Goal: Task Accomplishment & Management: Use online tool/utility

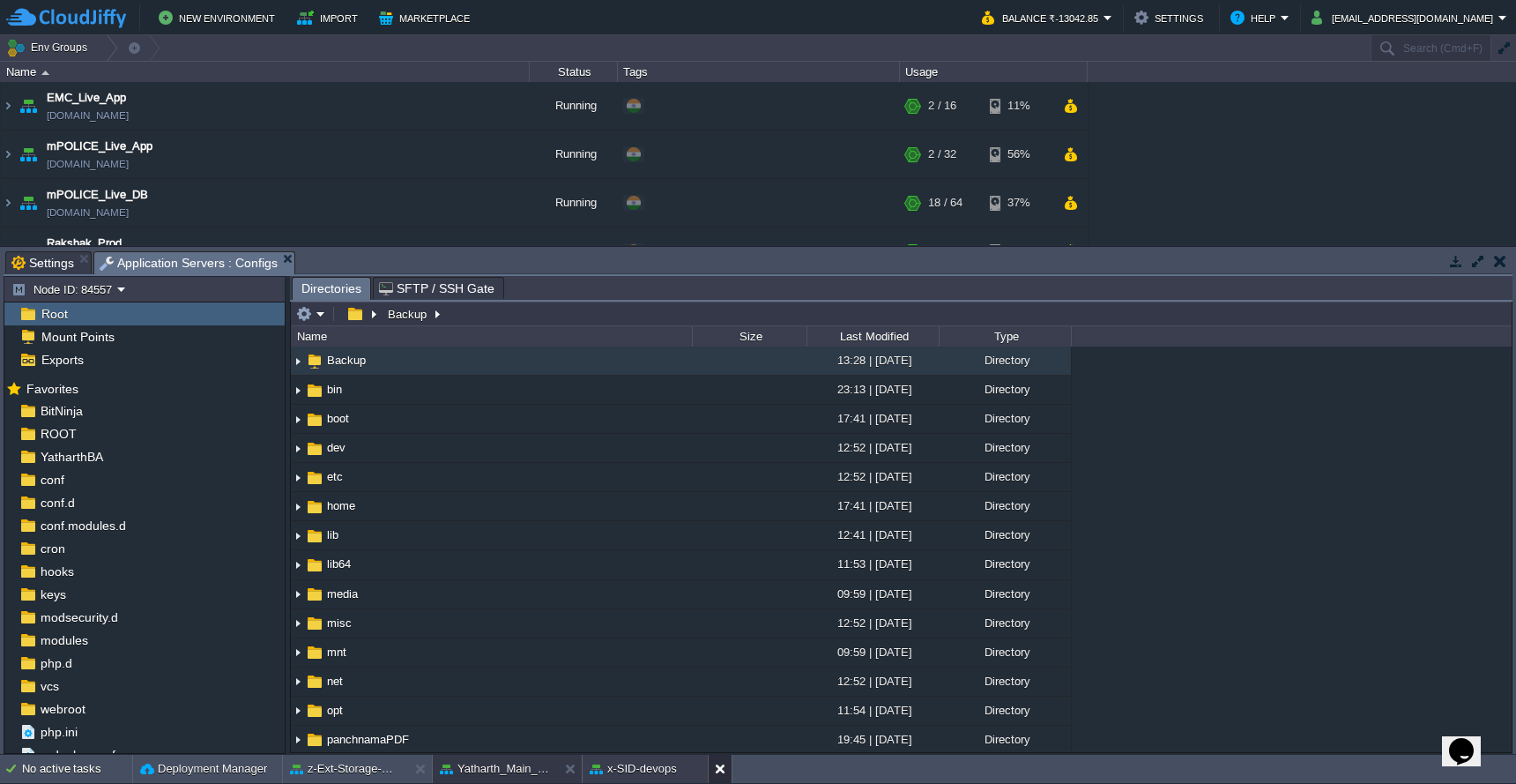
click at [725, 774] on button at bounding box center [724, 768] width 18 height 18
click at [422, 768] on button at bounding box center [424, 768] width 18 height 18
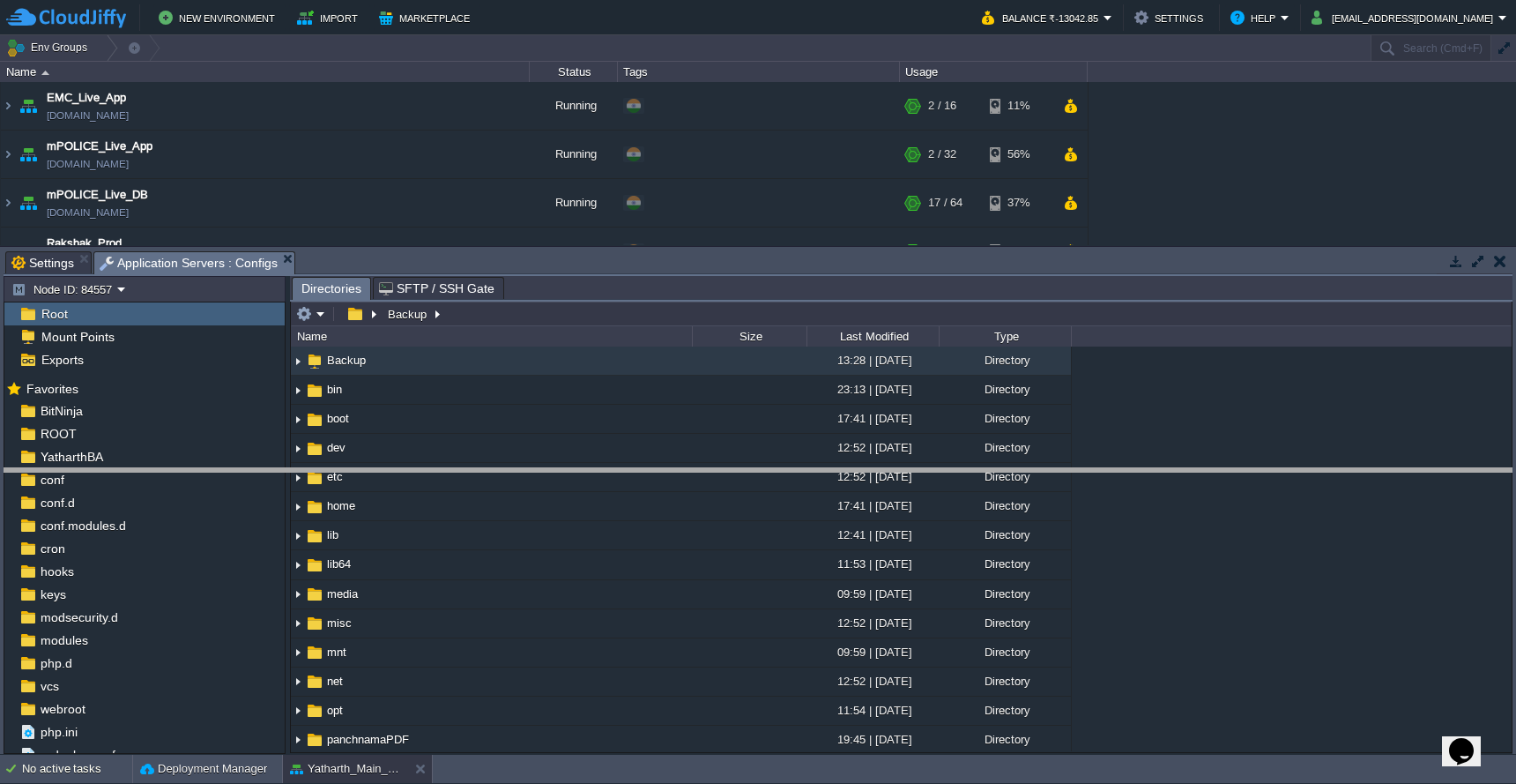
drag, startPoint x: 762, startPoint y: 268, endPoint x: 762, endPoint y: 483, distance: 215.0
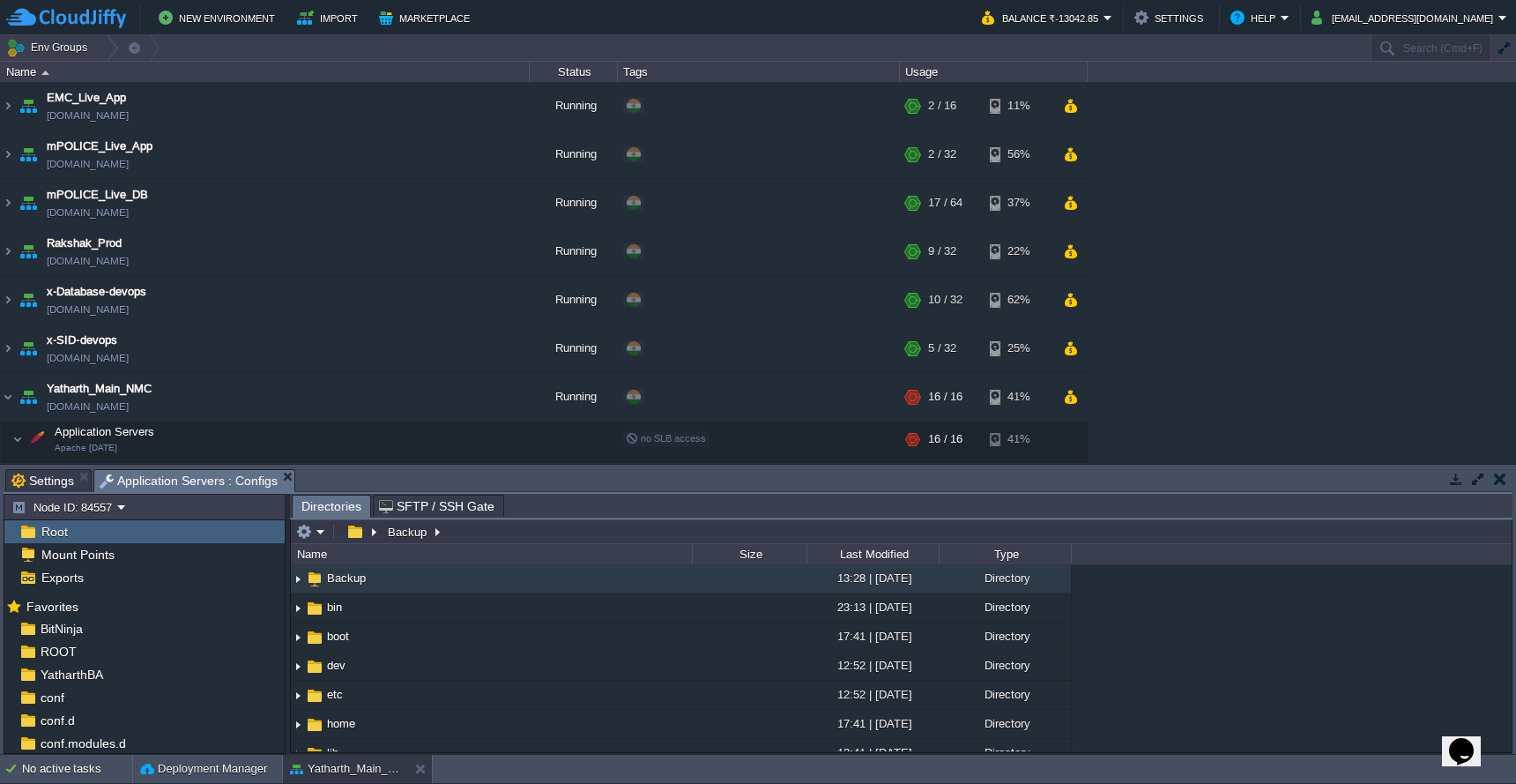
click at [1509, 163] on div "EMC_Live_App emc-live-clone-of-mpolice-dev.cloudjiffy.net Running + Add to Env …" at bounding box center [758, 272] width 1516 height 381
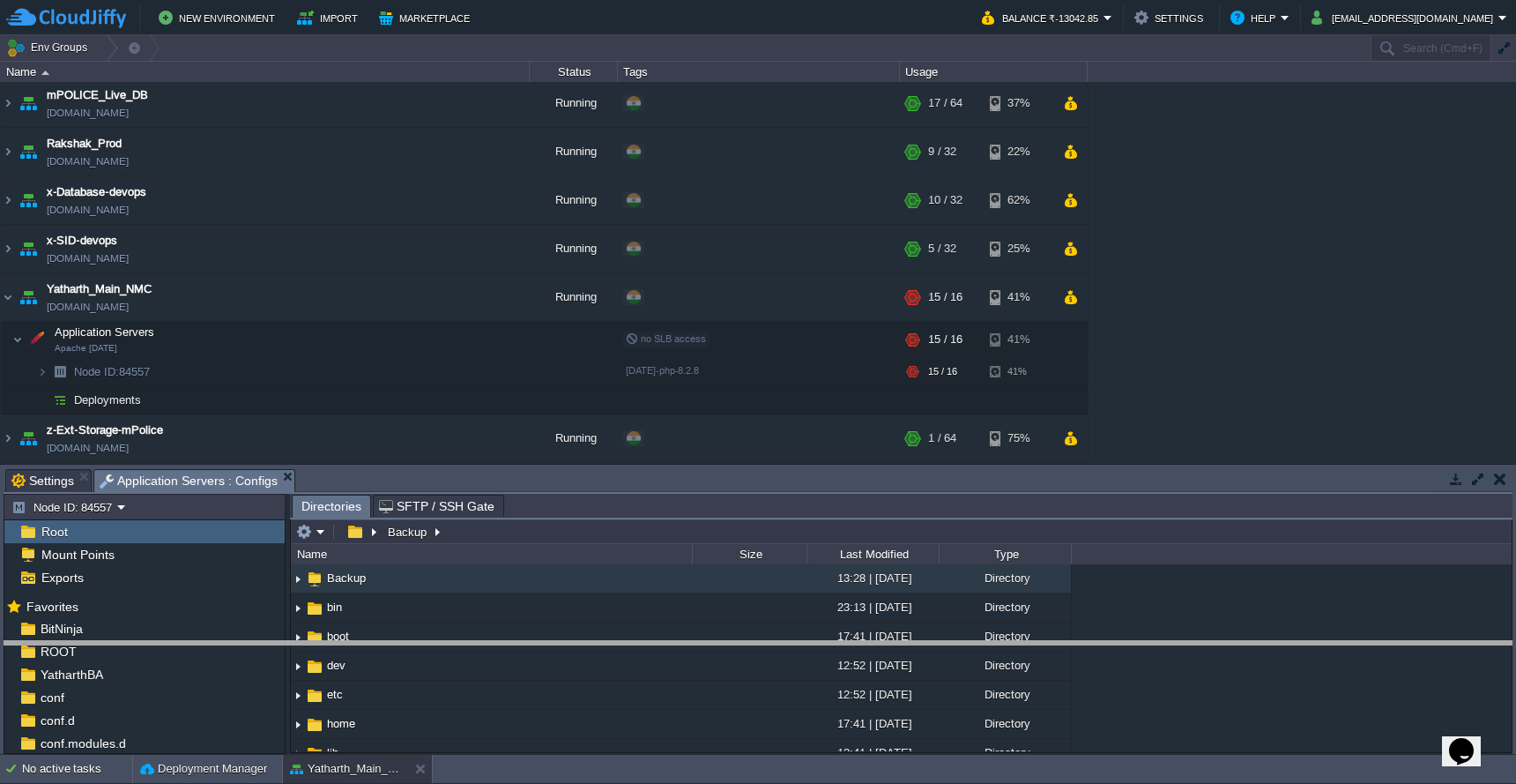
drag, startPoint x: 668, startPoint y: 489, endPoint x: 674, endPoint y: 661, distance: 172.1
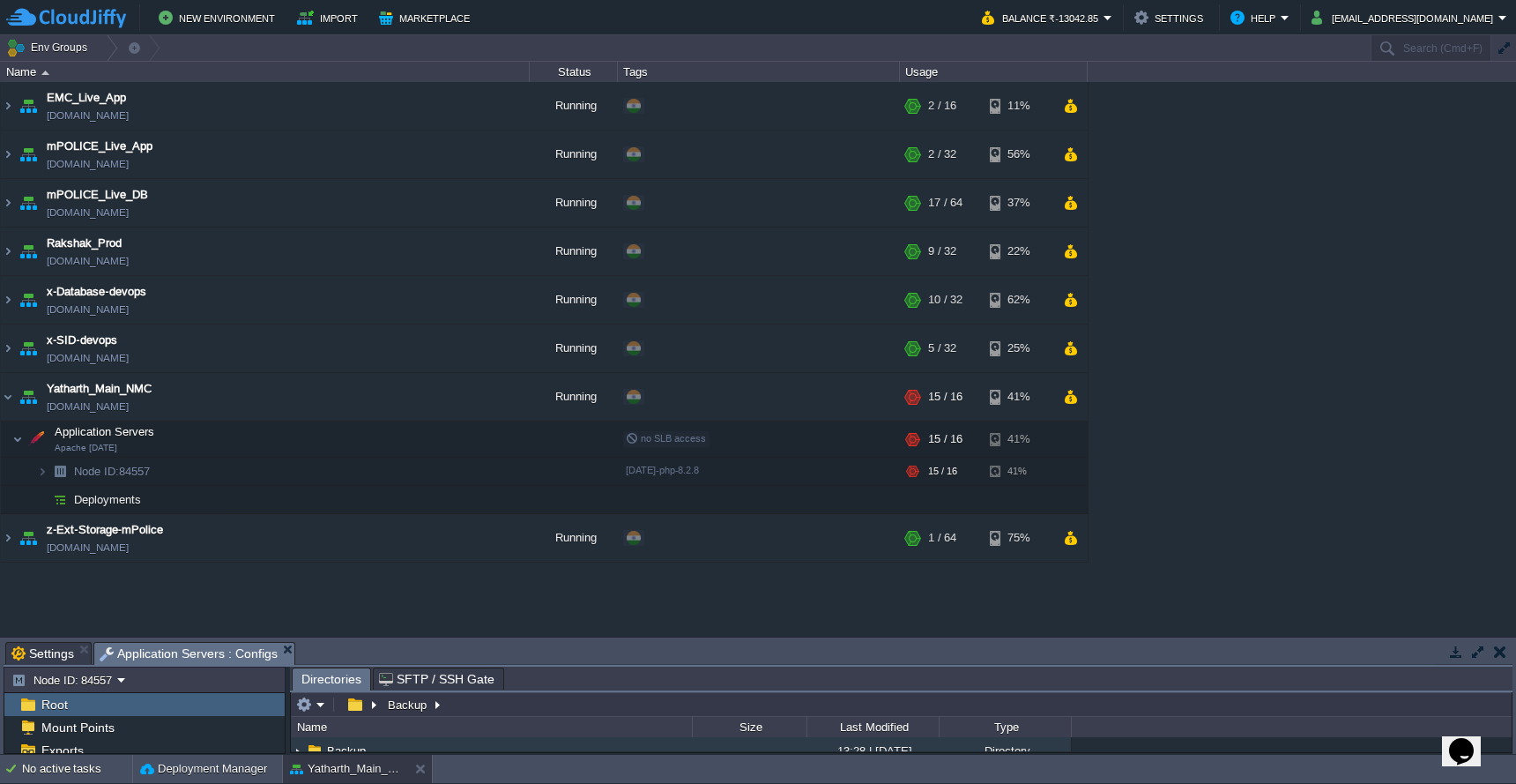
scroll to position [0, 0]
click at [1408, 24] on button "system@sanpri.net" at bounding box center [1405, 18] width 187 height 21
click at [1402, 91] on span "Sign out" at bounding box center [1418, 93] width 43 height 13
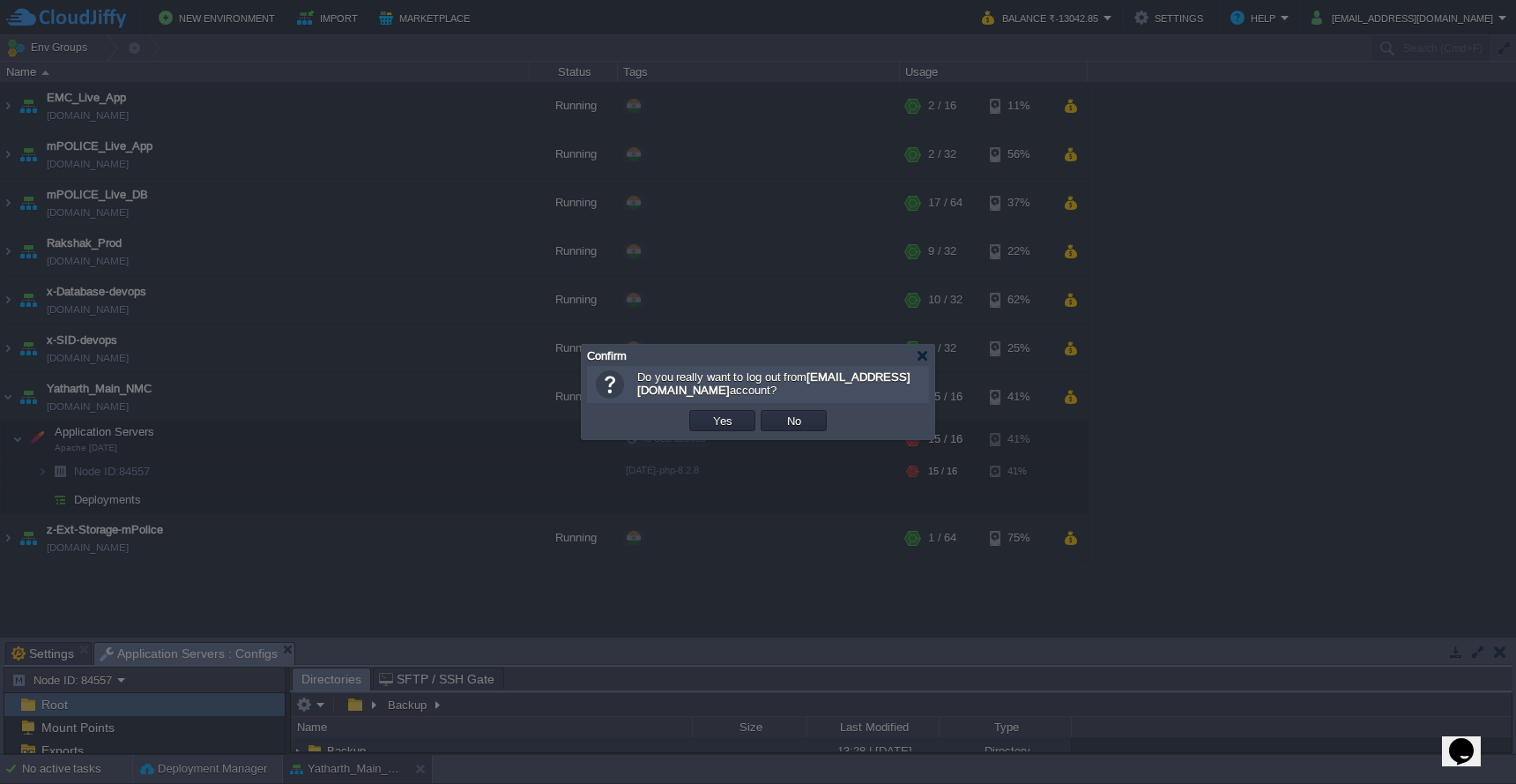
click at [715, 433] on td "Yes" at bounding box center [722, 420] width 72 height 26
click at [724, 424] on button "Yes" at bounding box center [723, 420] width 30 height 16
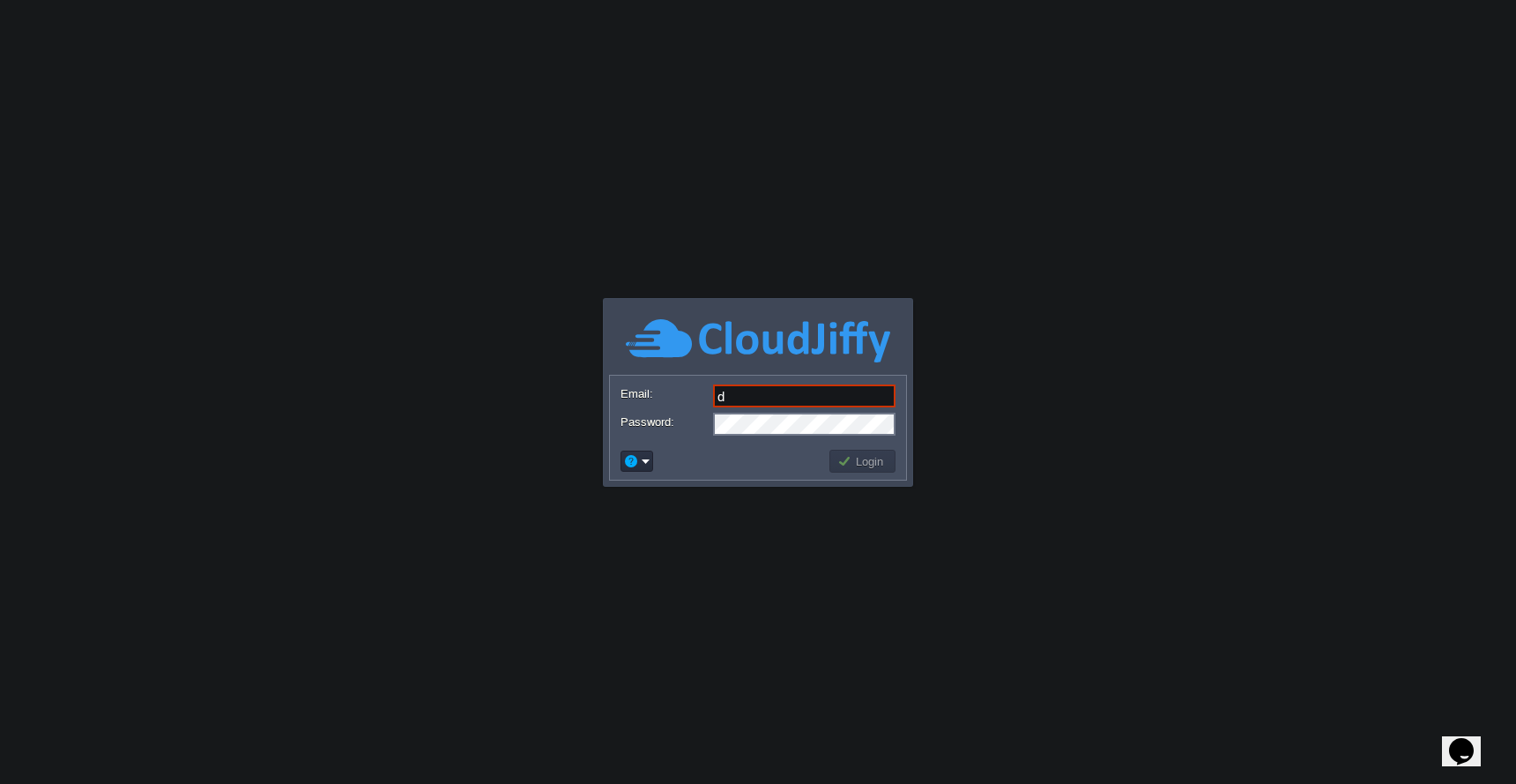
type input "[EMAIL_ADDRESS][DOMAIN_NAME]"
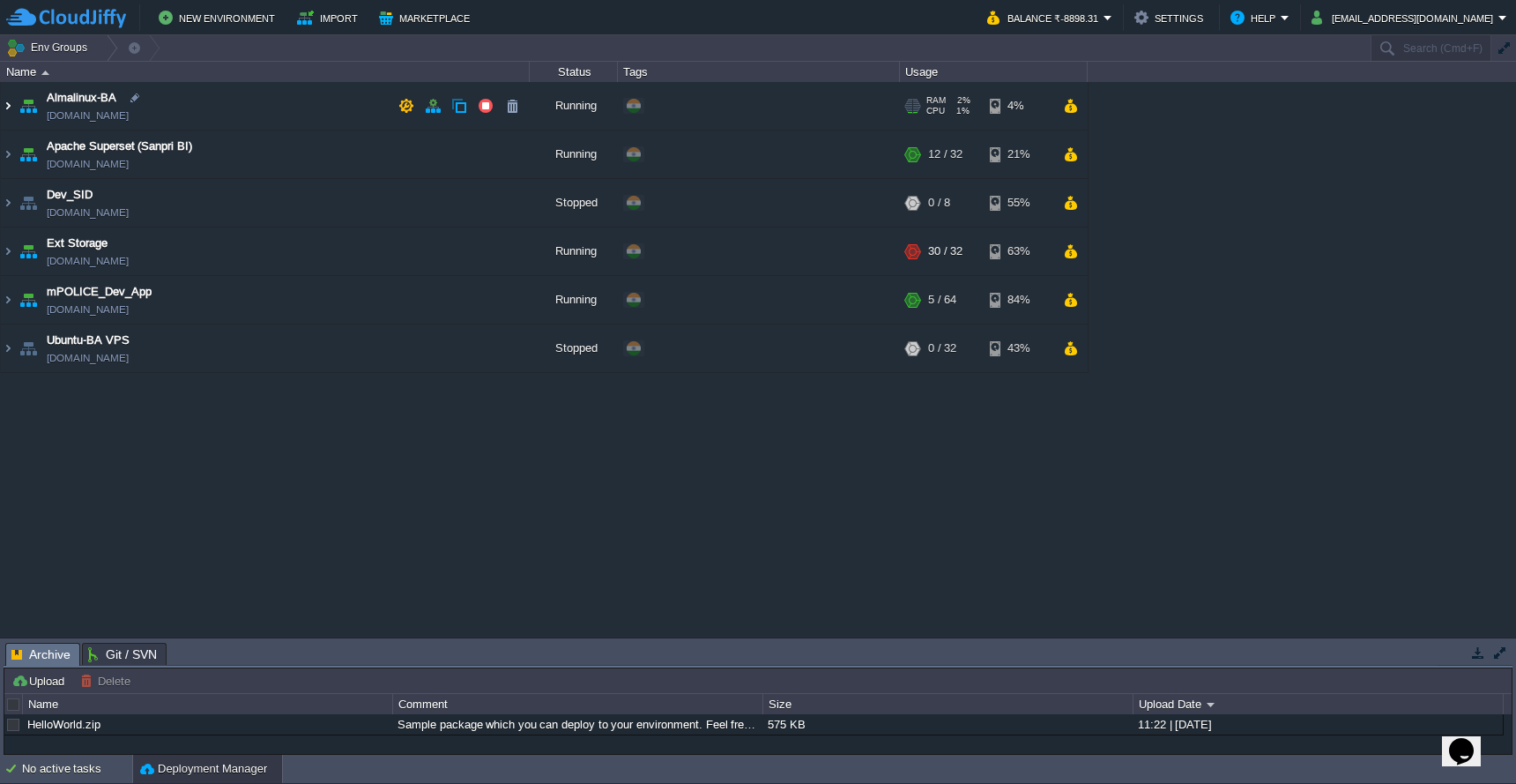
click at [8, 105] on img at bounding box center [7, 105] width 14 height 47
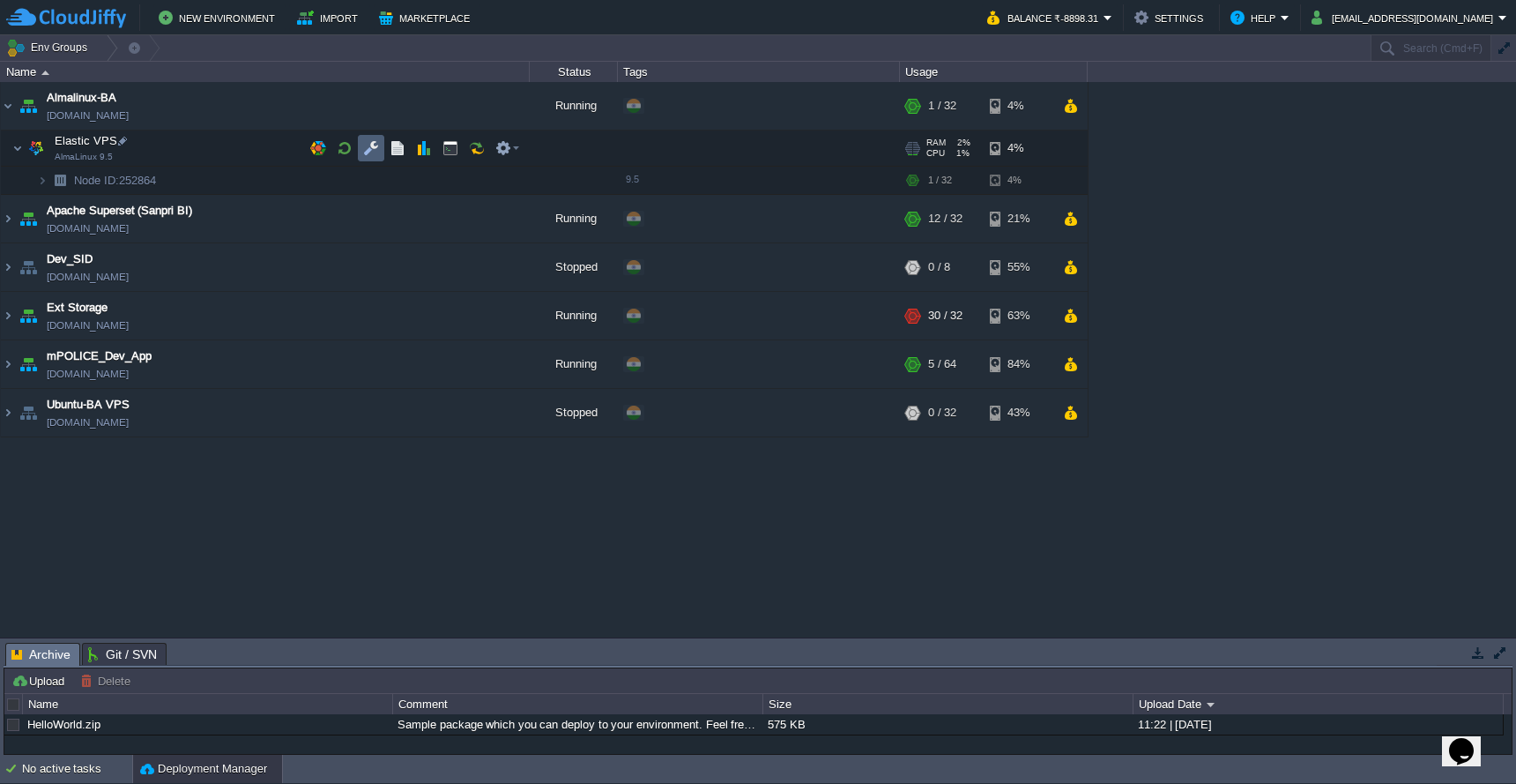
click at [374, 147] on button "button" at bounding box center [371, 148] width 16 height 16
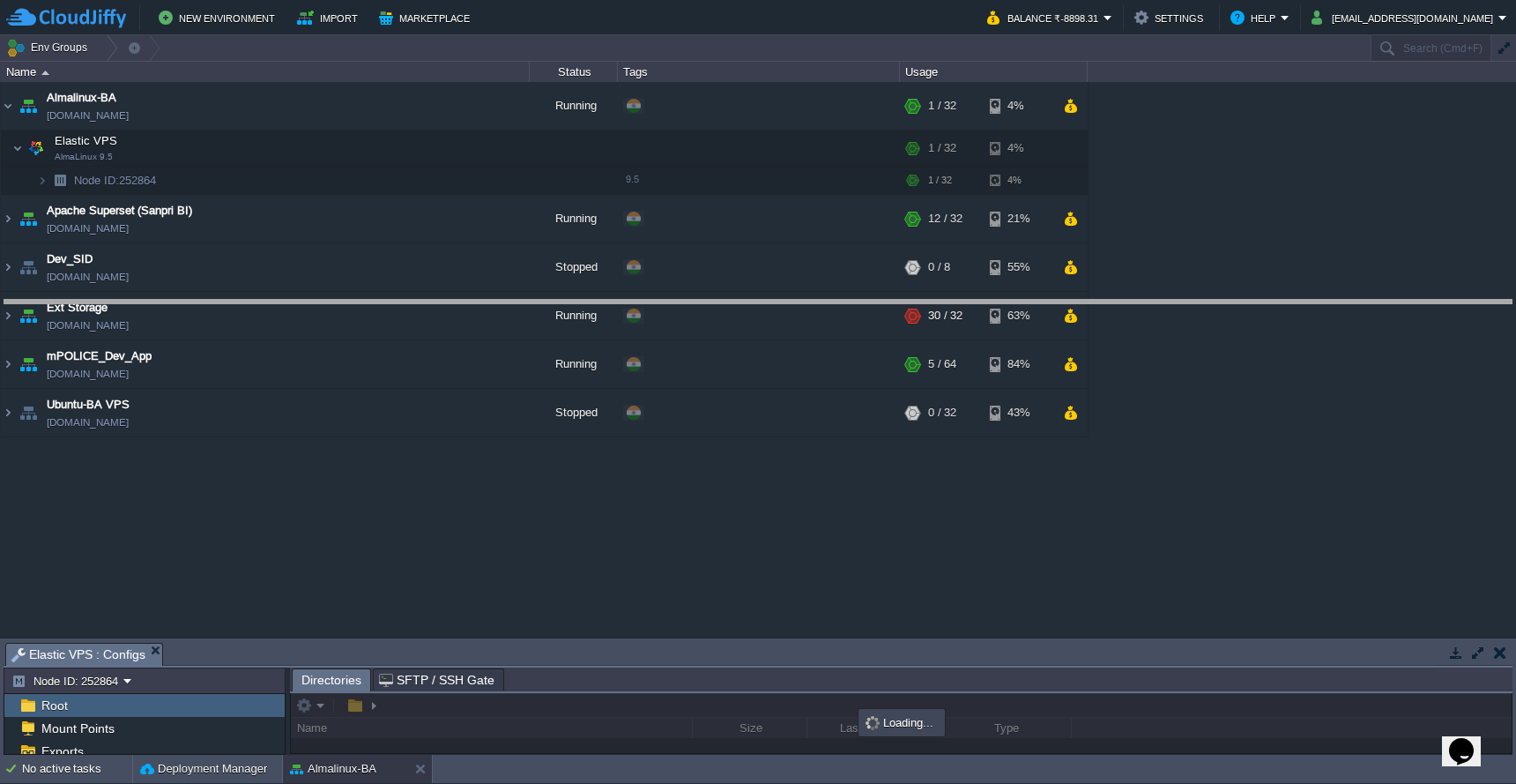
drag, startPoint x: 569, startPoint y: 650, endPoint x: 579, endPoint y: 307, distance: 343.1
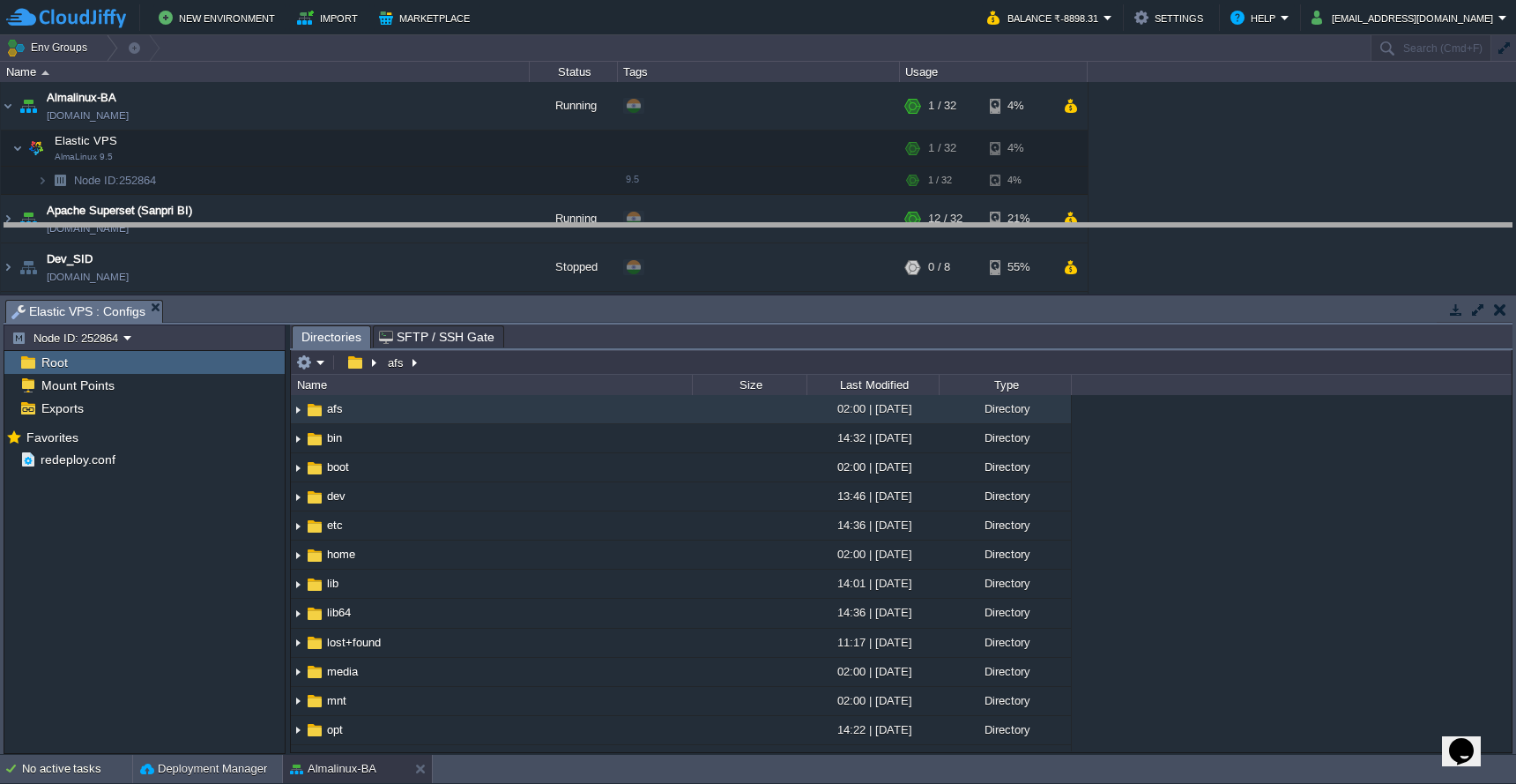
drag, startPoint x: 1287, startPoint y: 313, endPoint x: 1287, endPoint y: 233, distance: 80.0
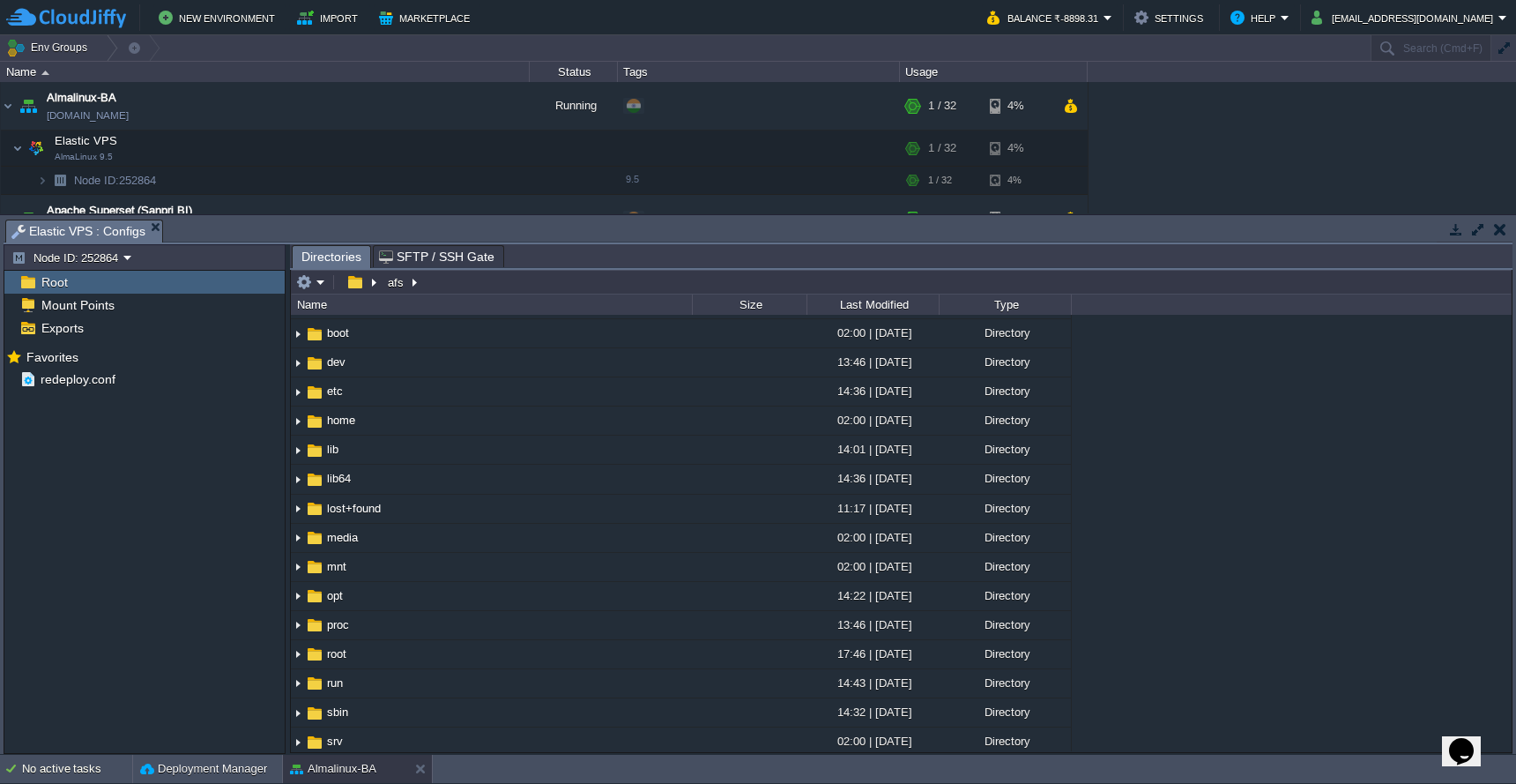
scroll to position [427, 0]
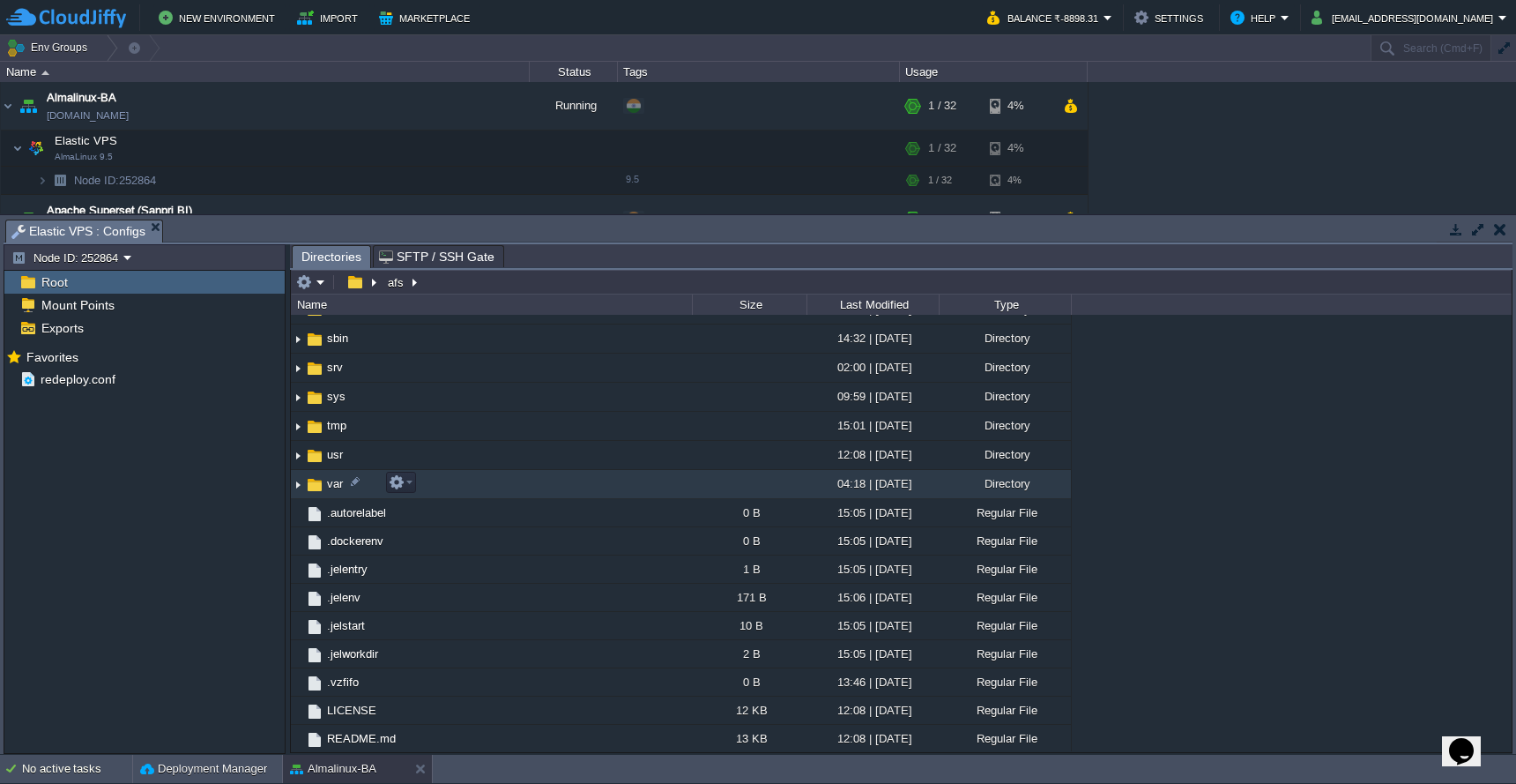
click at [634, 493] on td "var" at bounding box center [491, 484] width 401 height 29
click at [529, 487] on td "var" at bounding box center [491, 484] width 401 height 29
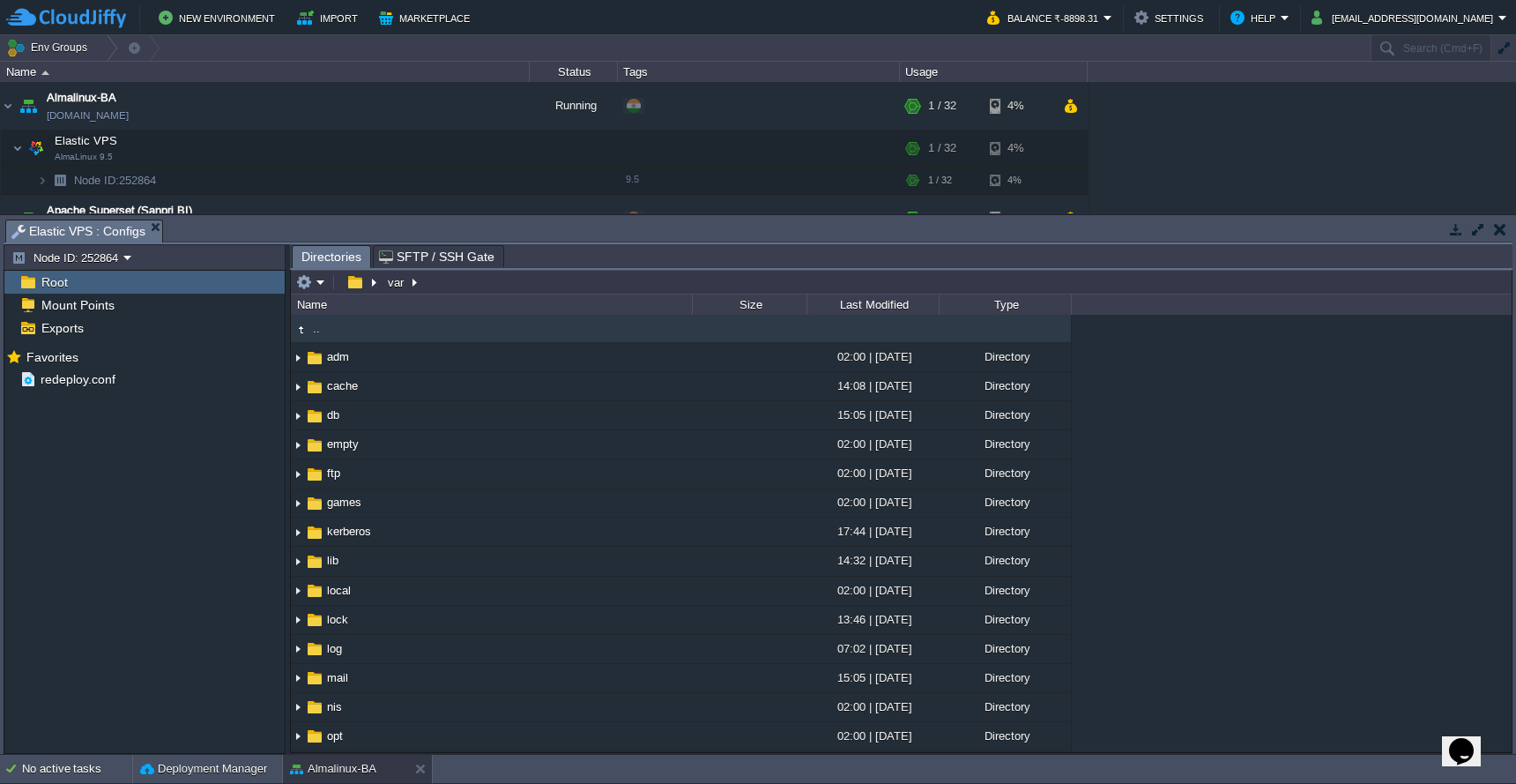
scroll to position [201, 0]
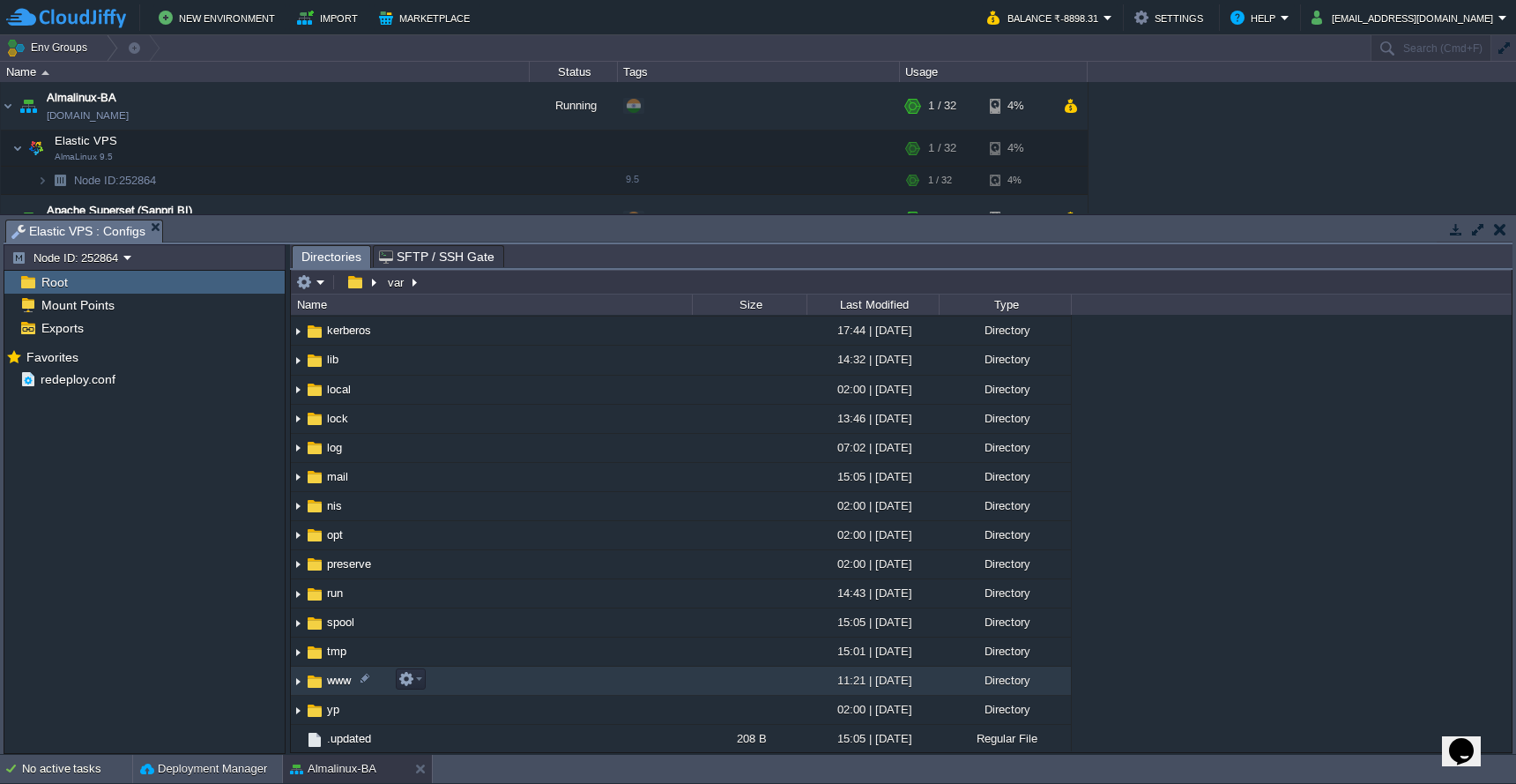
click at [645, 689] on td "www" at bounding box center [491, 680] width 401 height 29
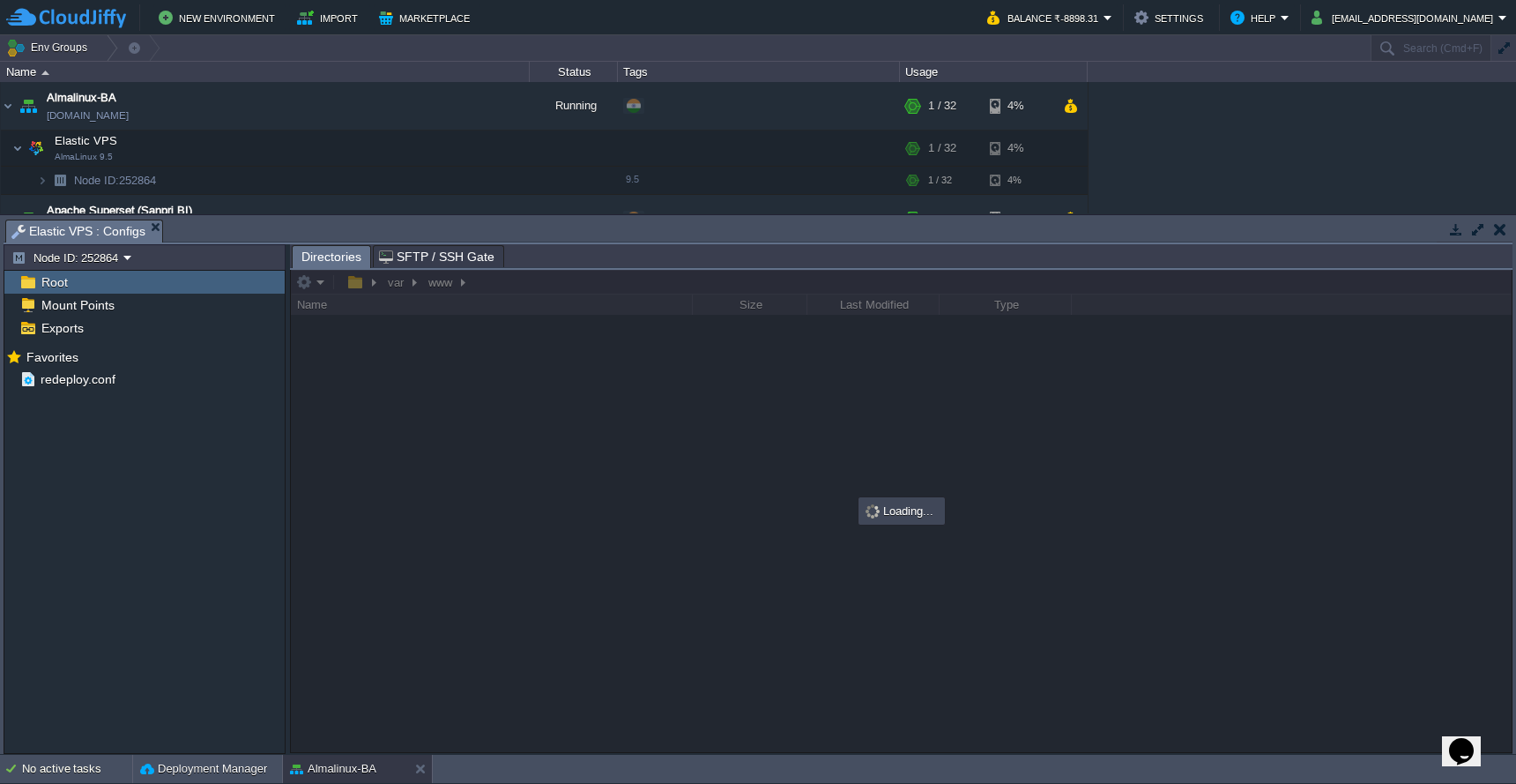
scroll to position [0, 0]
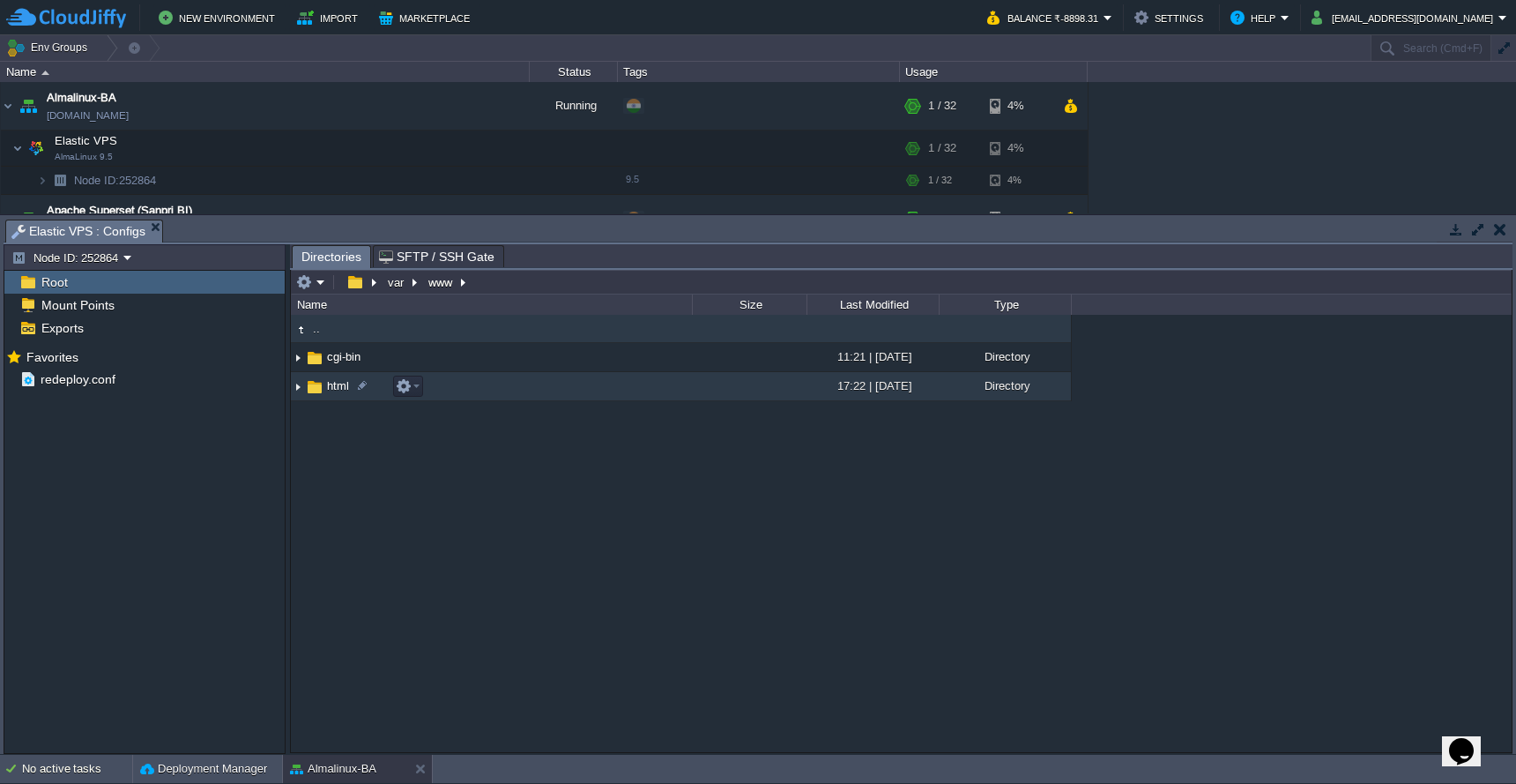
click at [509, 388] on td "html" at bounding box center [491, 385] width 401 height 29
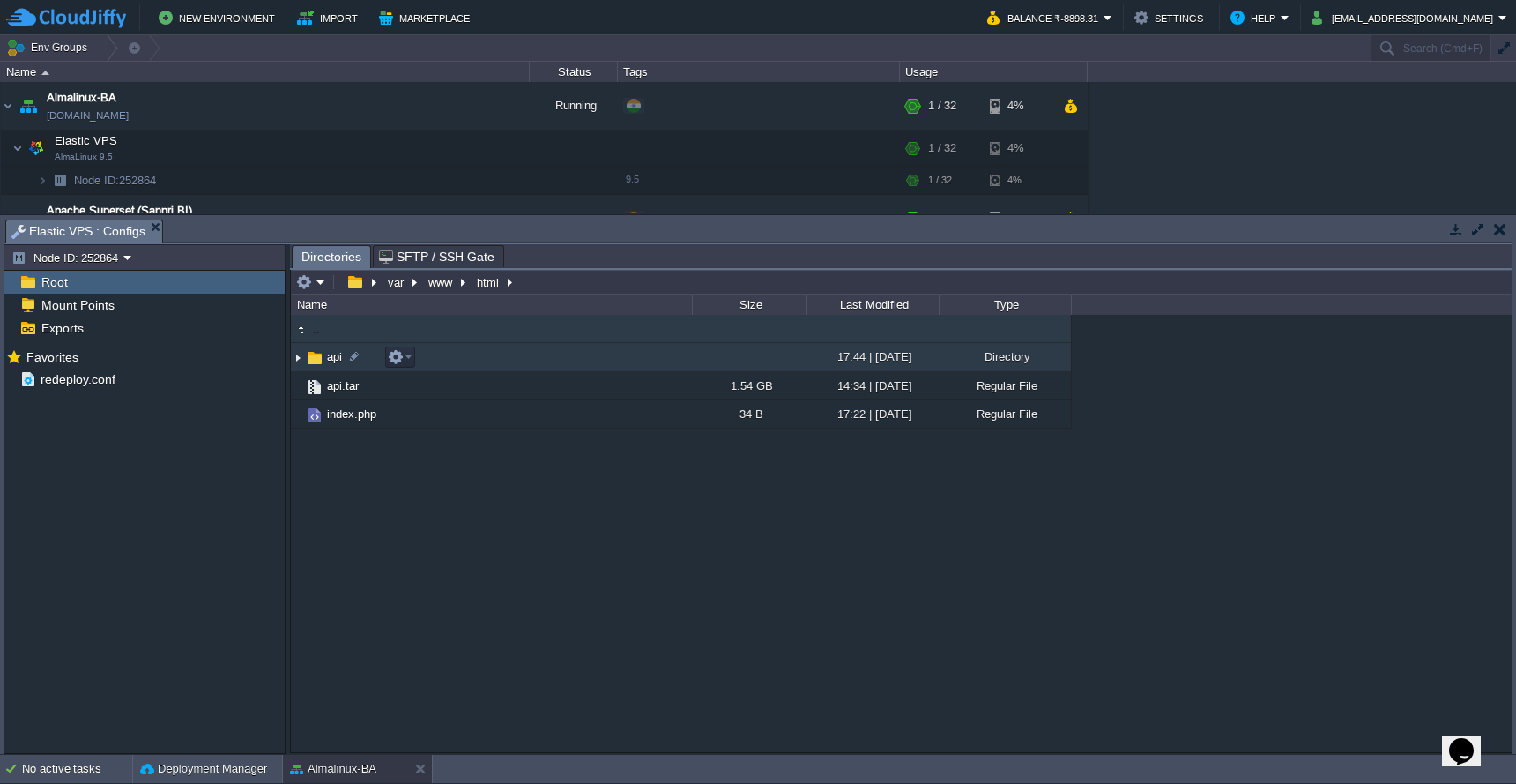
click at [511, 358] on td "api" at bounding box center [491, 357] width 401 height 29
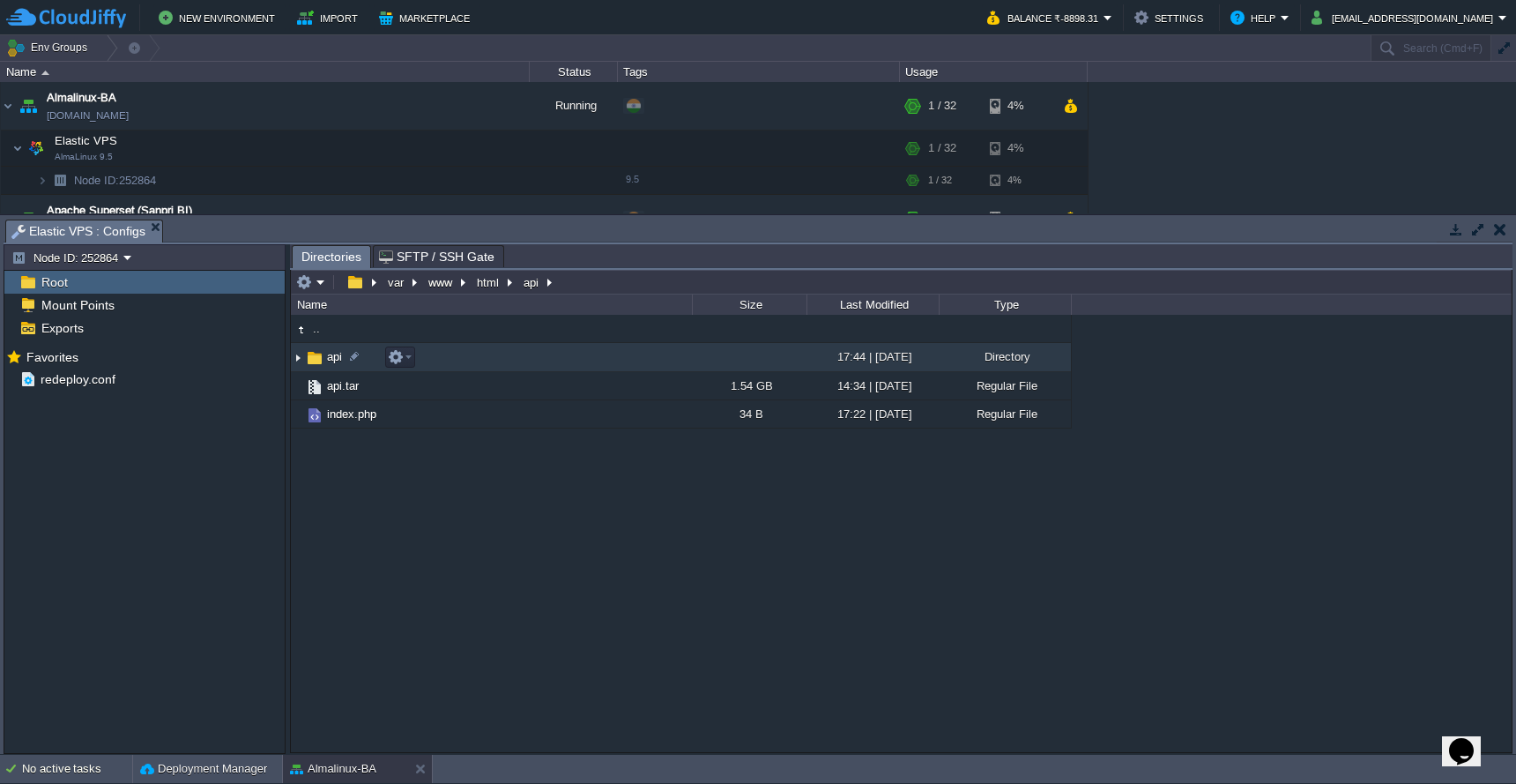
click at [511, 358] on td "api" at bounding box center [491, 357] width 401 height 29
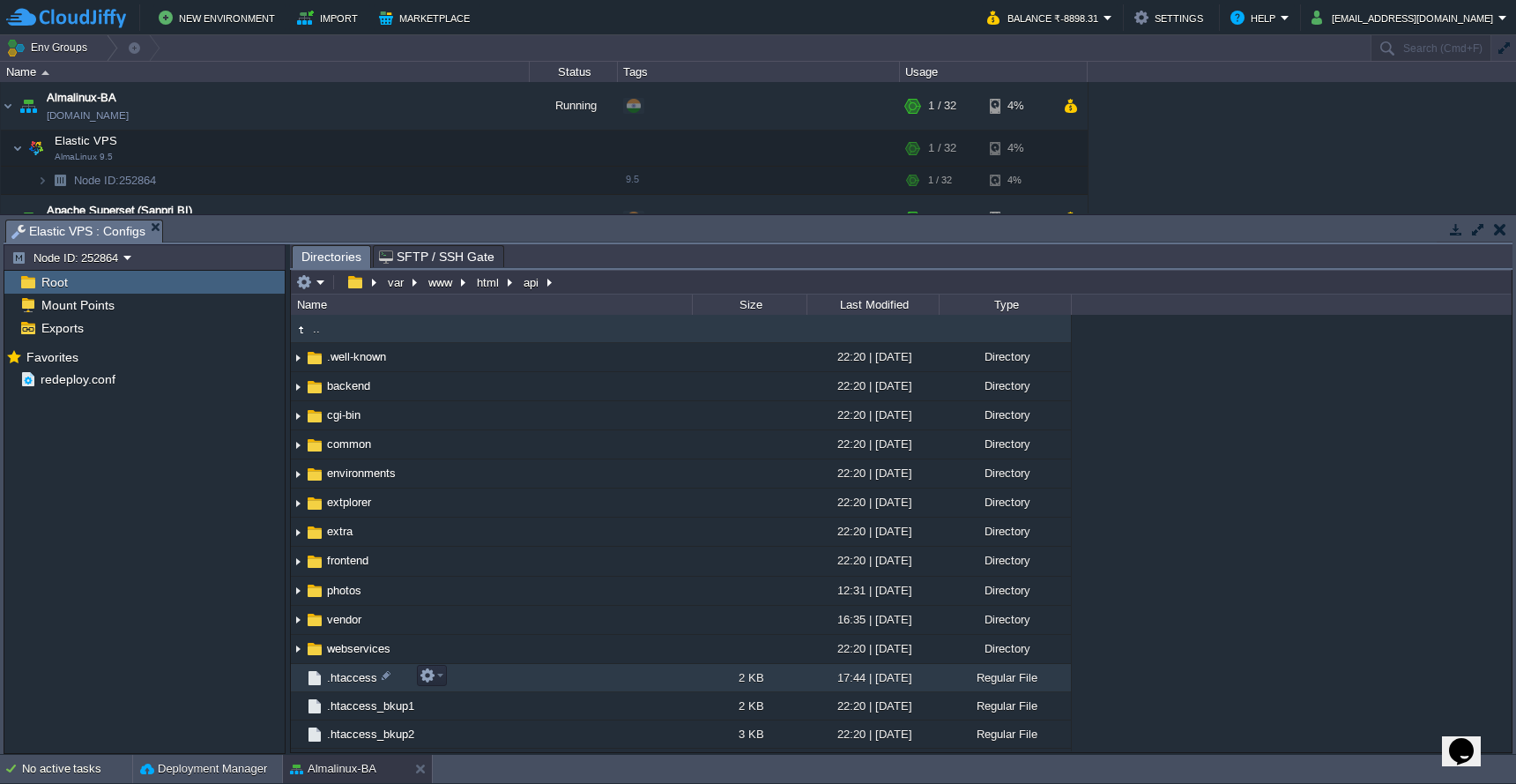
click at [535, 678] on td ".htaccess" at bounding box center [491, 678] width 401 height 28
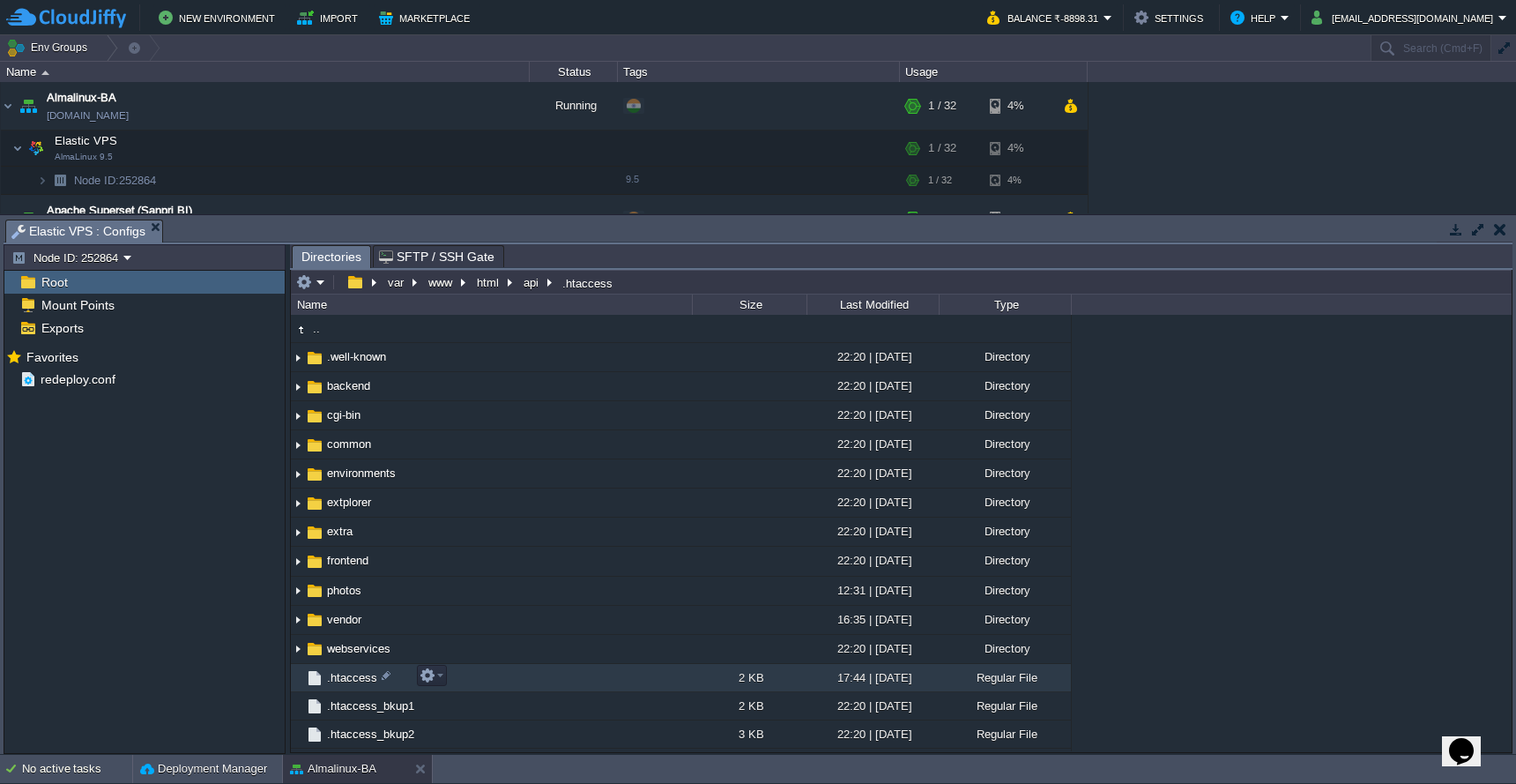
click at [535, 678] on td ".htaccess" at bounding box center [491, 678] width 401 height 28
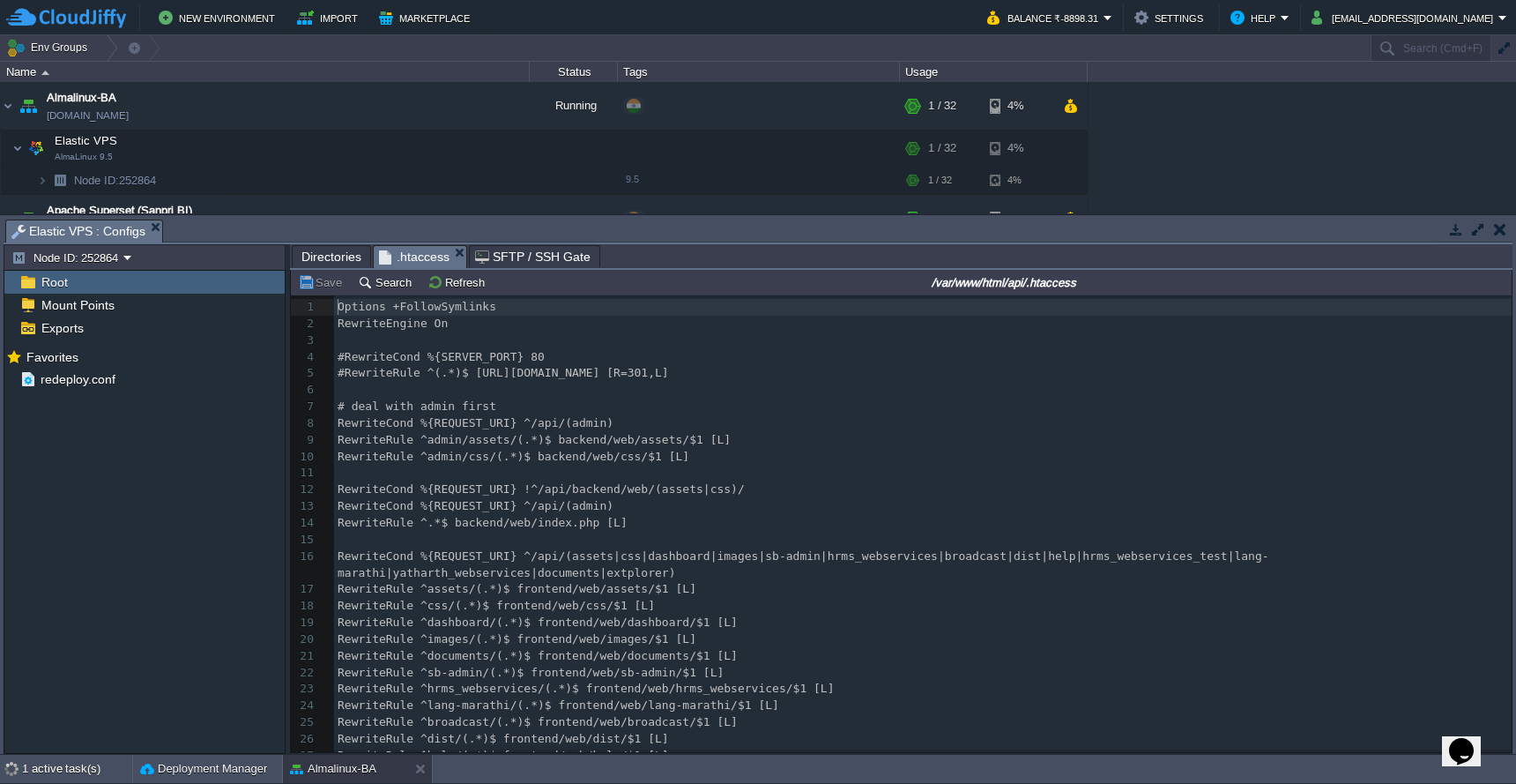
scroll to position [7, 0]
click at [346, 254] on span "Directories" at bounding box center [332, 256] width 60 height 21
